Goal: Check status: Check status

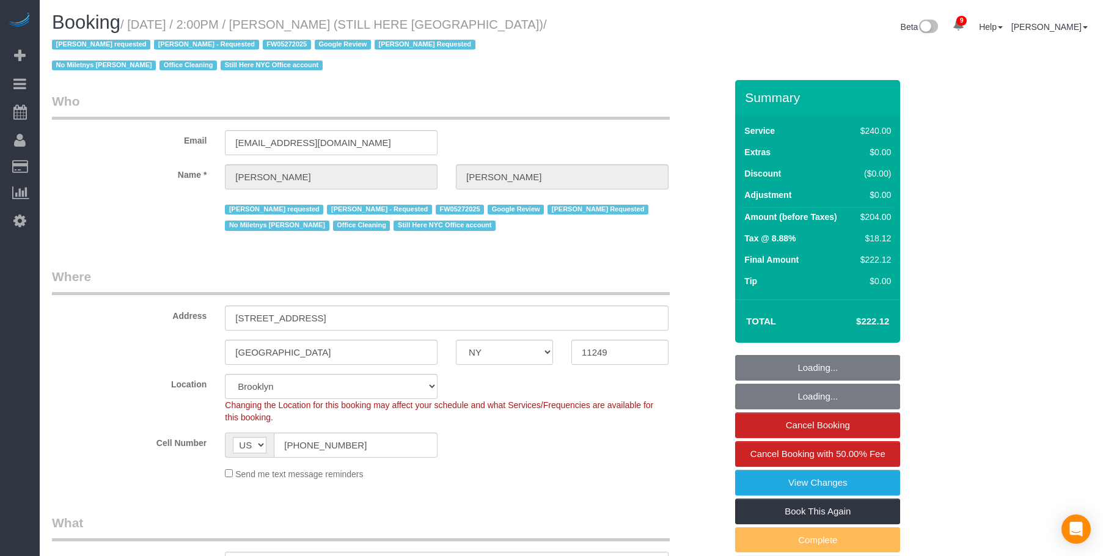
select select "NY"
select select "180"
select select "spot1"
select select "number:89"
select select "number:90"
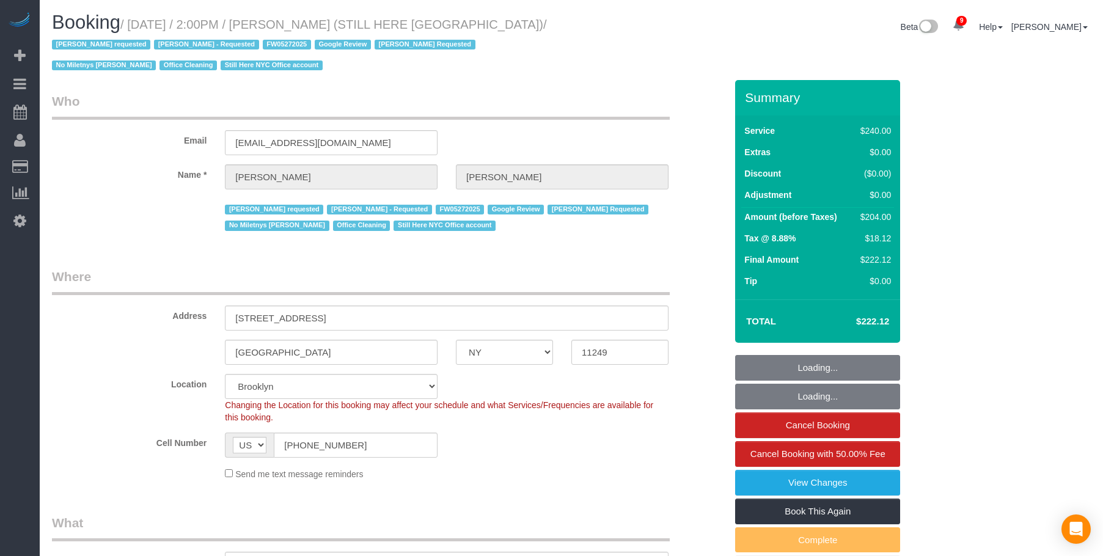
select select "number:15"
select select "number:5"
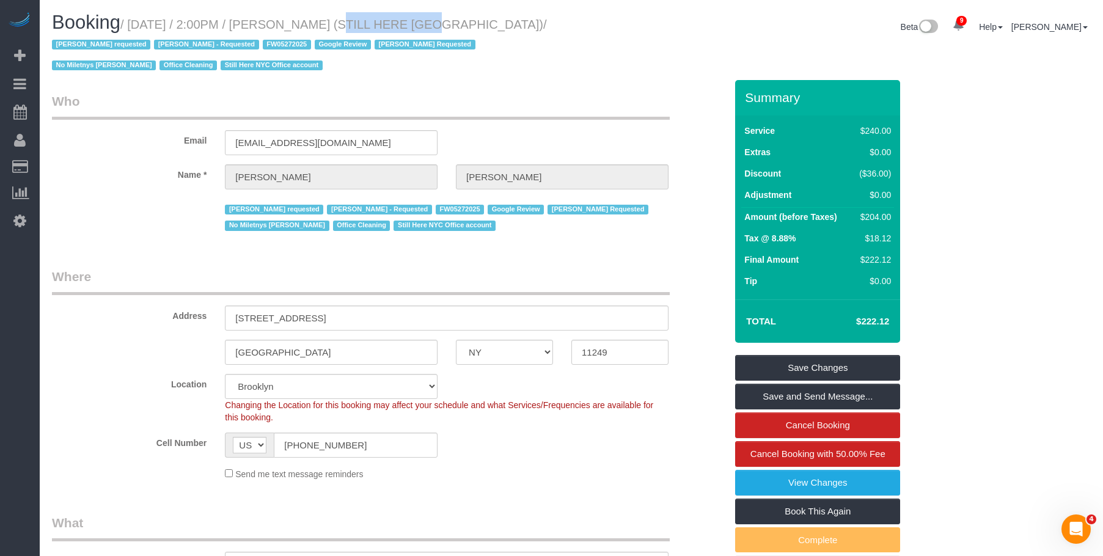
drag, startPoint x: 307, startPoint y: 26, endPoint x: 390, endPoint y: 23, distance: 83.2
click at [390, 23] on small "/ [DATE] / 2:00PM / [PERSON_NAME] (STILL HERE [GEOGRAPHIC_DATA]) / [PERSON_NAME…" at bounding box center [299, 45] width 495 height 55
copy small "[PERSON_NAME]"
